Goal: Transaction & Acquisition: Purchase product/service

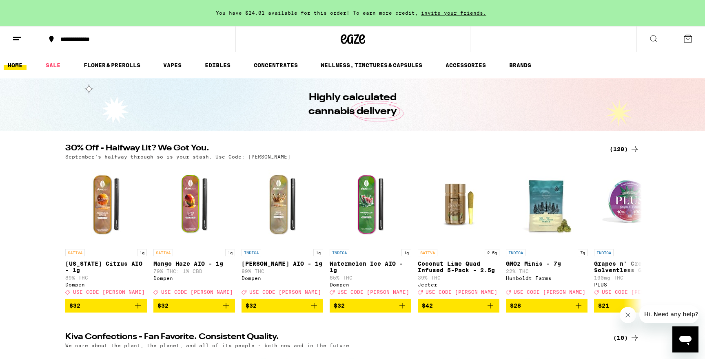
click at [692, 35] on icon at bounding box center [688, 39] width 10 height 10
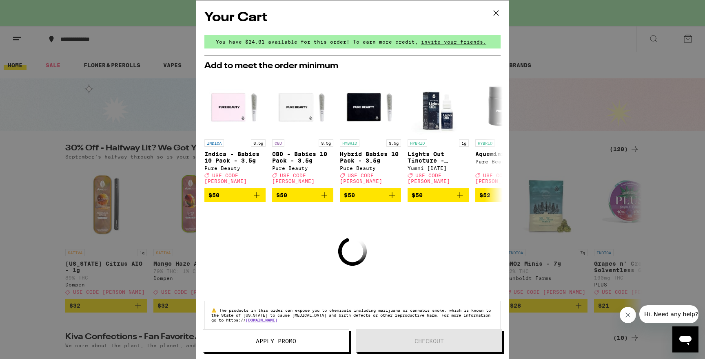
click at [501, 11] on icon at bounding box center [496, 13] width 12 height 12
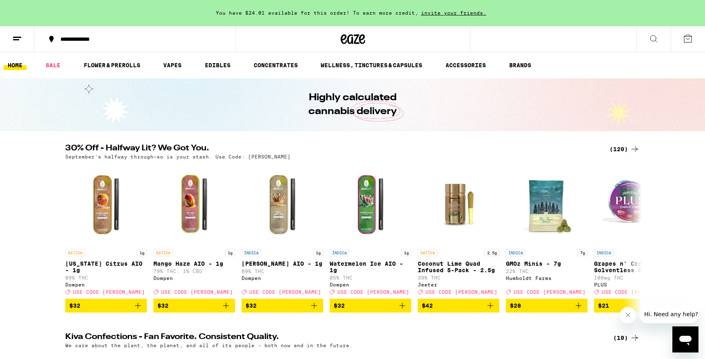
click at [106, 56] on ul "HOME SALE FLOWER & PREROLLS VAPES EDIBLES CONCENTRATES WELLNESS, TINCTURES & CA…" at bounding box center [352, 65] width 705 height 26
click at [107, 63] on link "FLOWER & PREROLLS" at bounding box center [112, 65] width 65 height 10
click at [135, 67] on link "FLOWER & PREROLLS" at bounding box center [112, 65] width 65 height 10
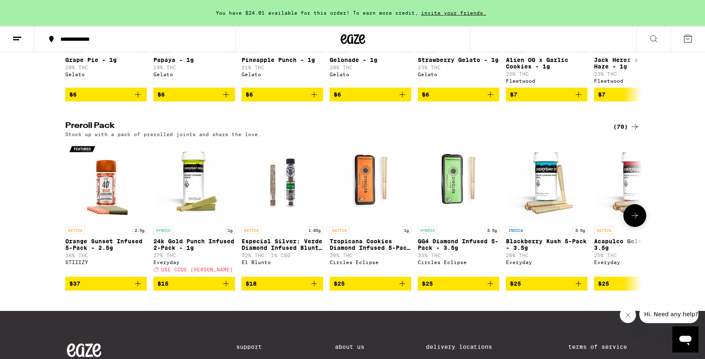
scroll to position [521, 0]
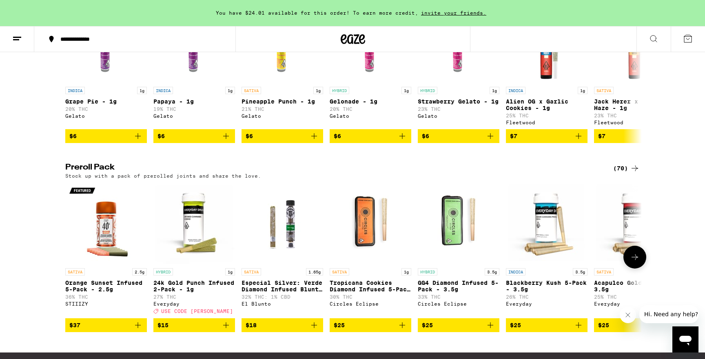
click at [638, 262] on icon at bounding box center [635, 258] width 10 height 10
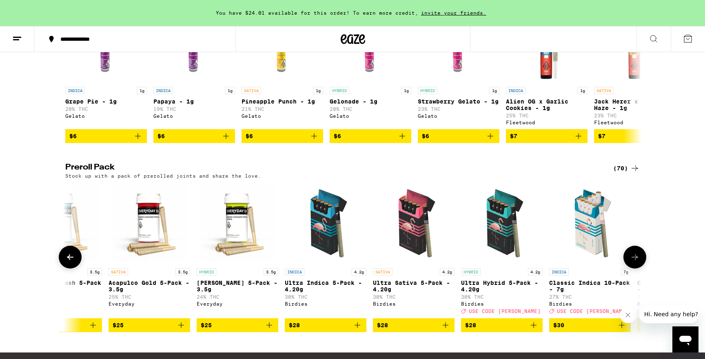
click at [638, 262] on icon at bounding box center [635, 258] width 10 height 10
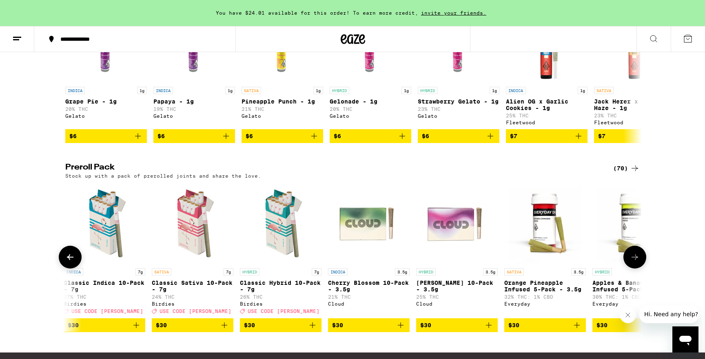
click at [638, 262] on icon at bounding box center [635, 258] width 10 height 10
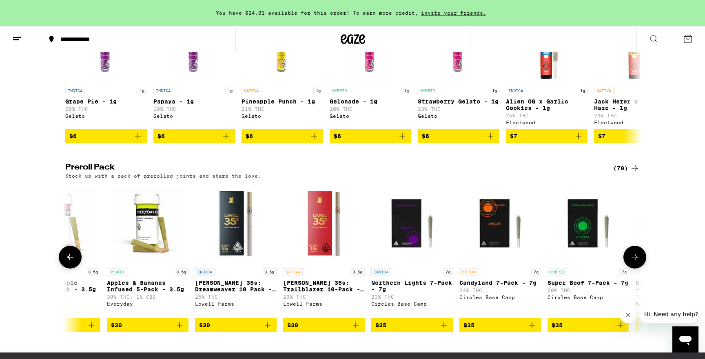
click at [638, 262] on icon at bounding box center [635, 258] width 10 height 10
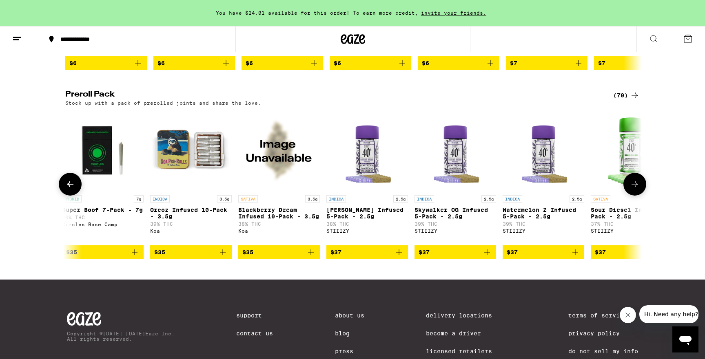
scroll to position [597, 0]
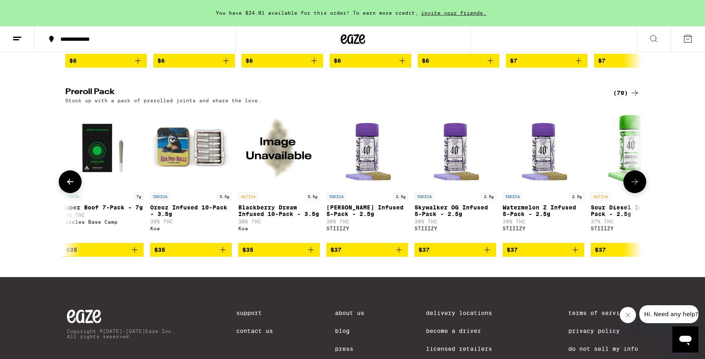
click at [386, 255] on span "$37" at bounding box center [366, 250] width 73 height 10
